Goal: Information Seeking & Learning: Learn about a topic

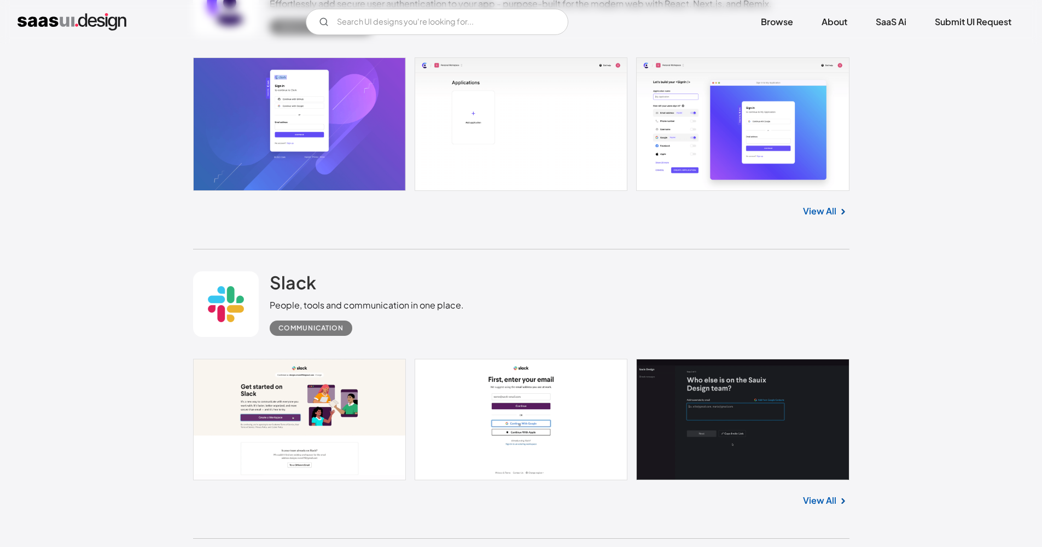
scroll to position [1700, 0]
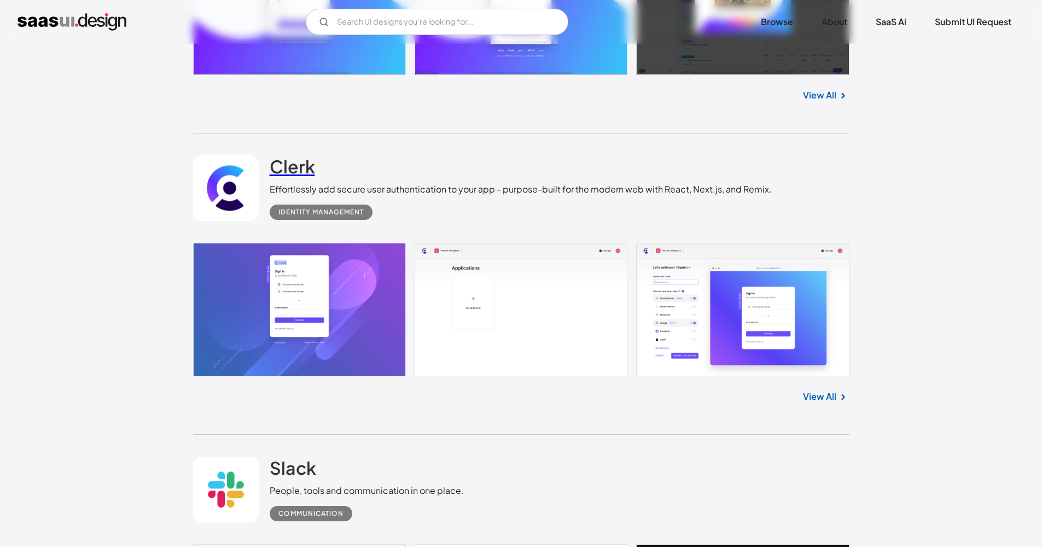
click at [296, 170] on h2 "Clerk" at bounding box center [292, 166] width 45 height 22
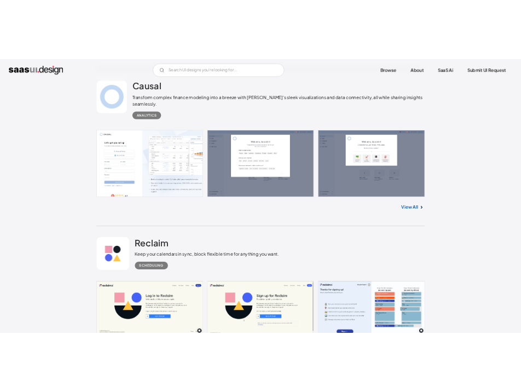
scroll to position [9971, 0]
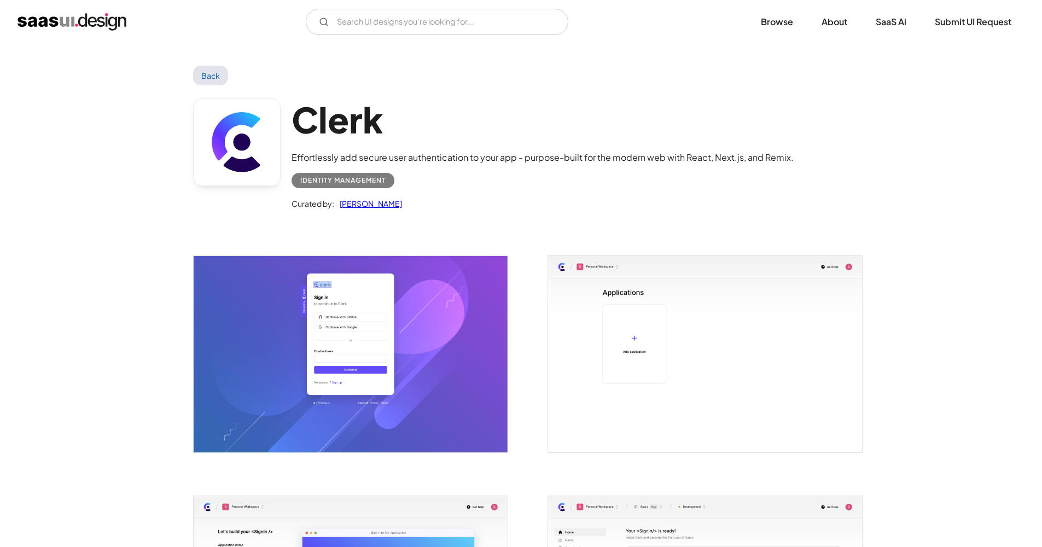
click at [647, 328] on img "open lightbox" at bounding box center [705, 354] width 314 height 196
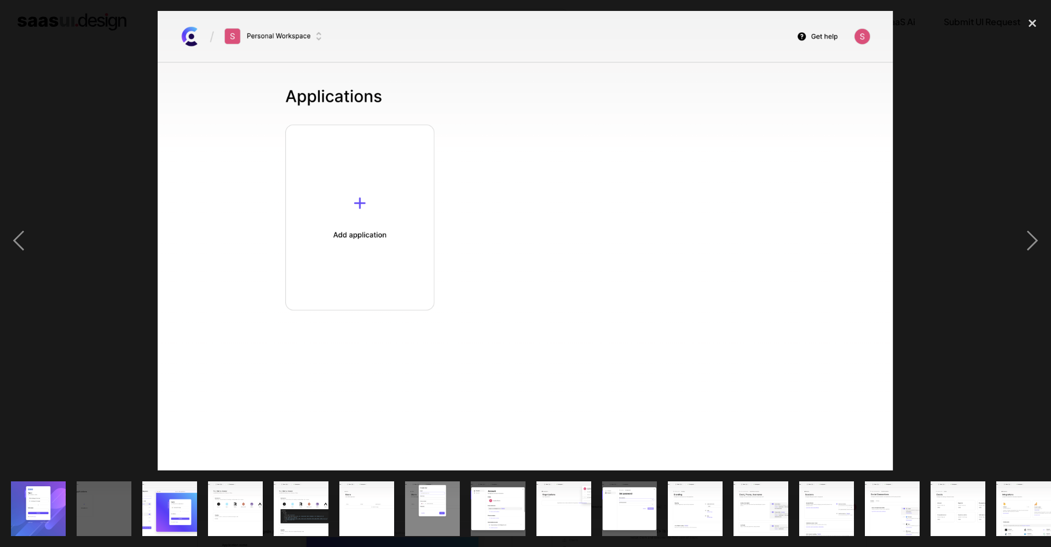
click at [367, 199] on img at bounding box center [526, 241] width 736 height 460
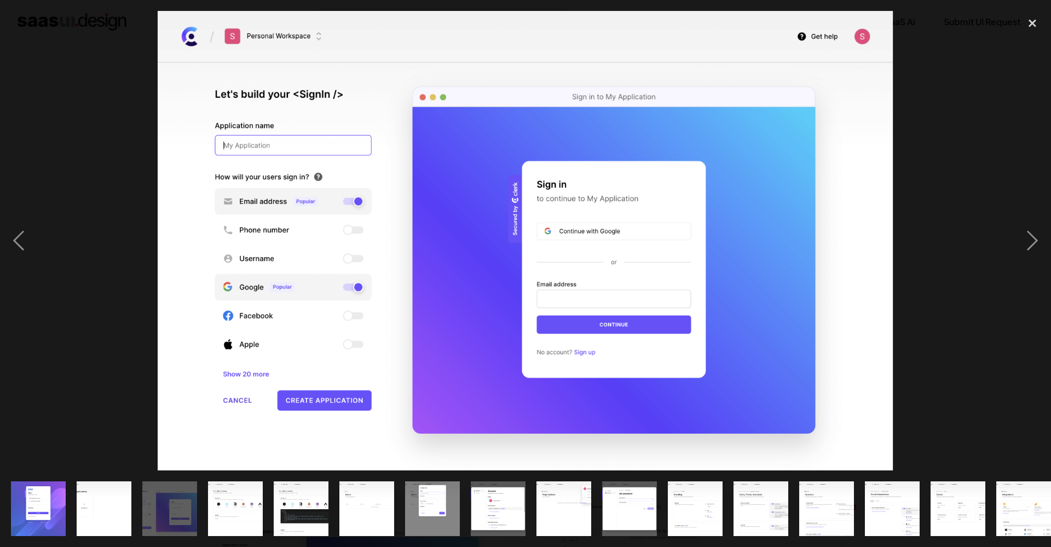
click at [1010, 239] on div at bounding box center [525, 241] width 1051 height 460
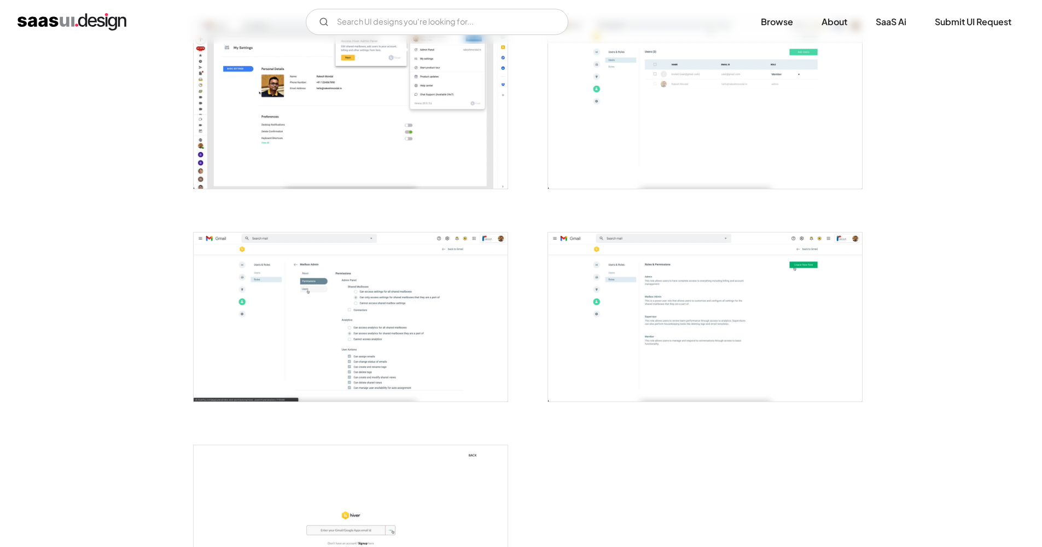
scroll to position [2266, 0]
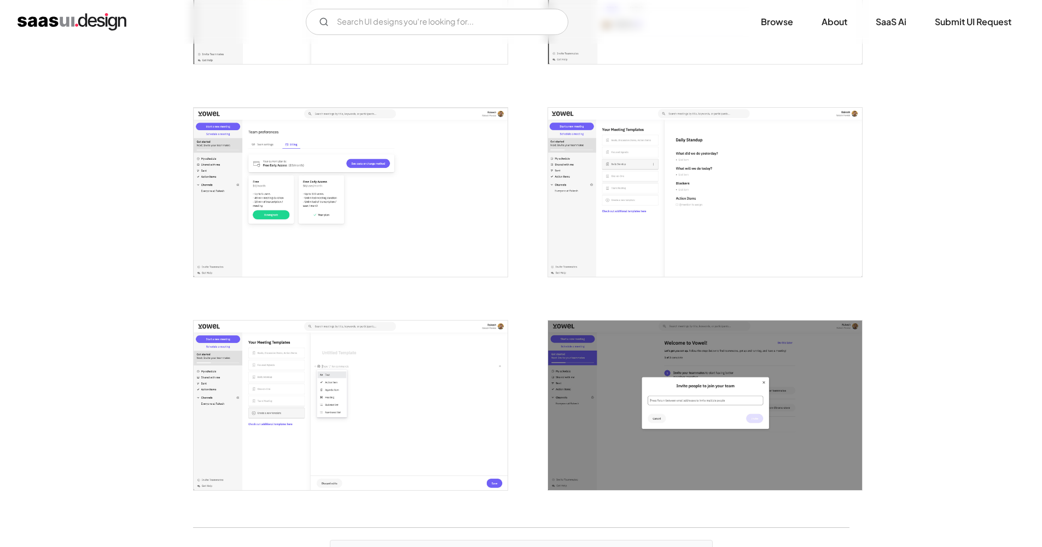
scroll to position [1713, 0]
